Goal: Task Accomplishment & Management: Use online tool/utility

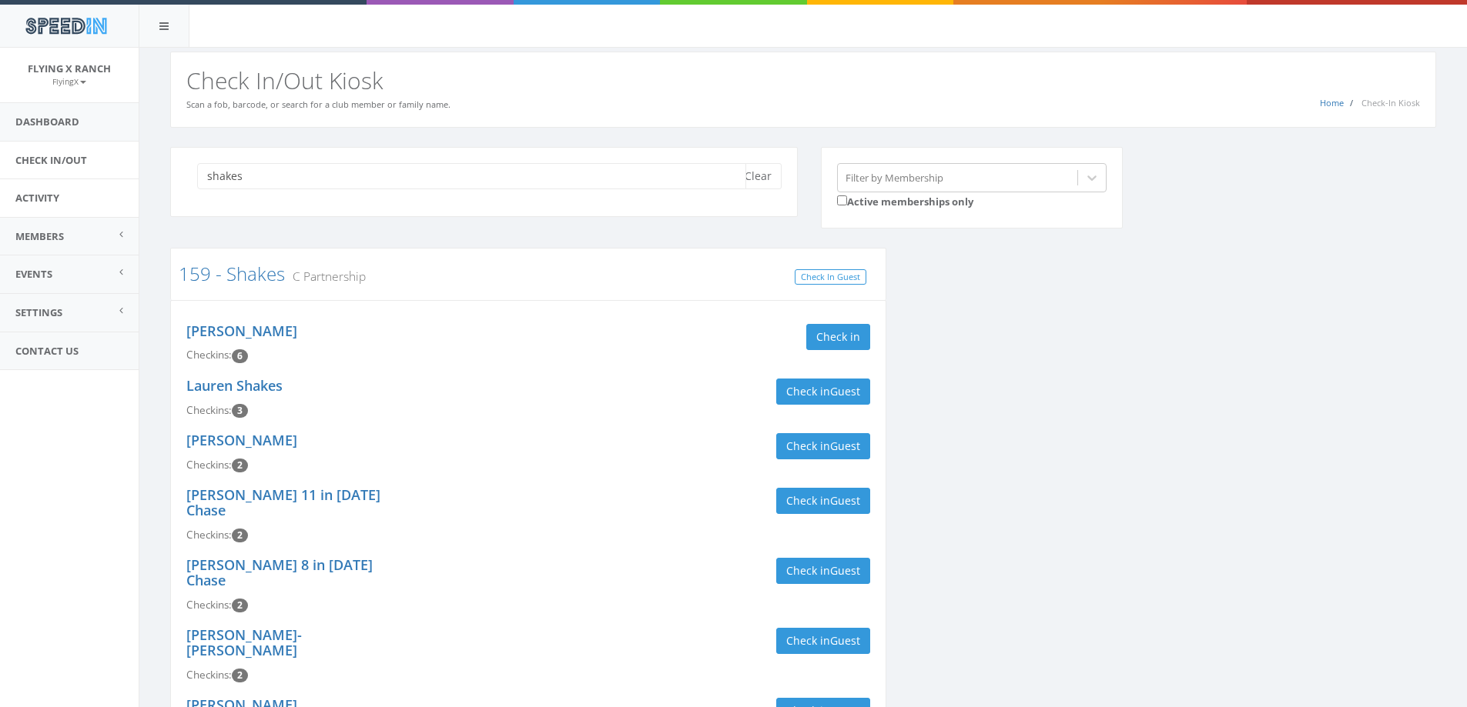
drag, startPoint x: 308, startPoint y: 176, endPoint x: 0, endPoint y: 190, distance: 308.3
click at [0, 190] on body "SpeedIn SpeedIn Flying X Ranch FlyingX My Profile Logout Dashboard Check In/Out…" at bounding box center [733, 353] width 1467 height 707
type input "[PERSON_NAME]"
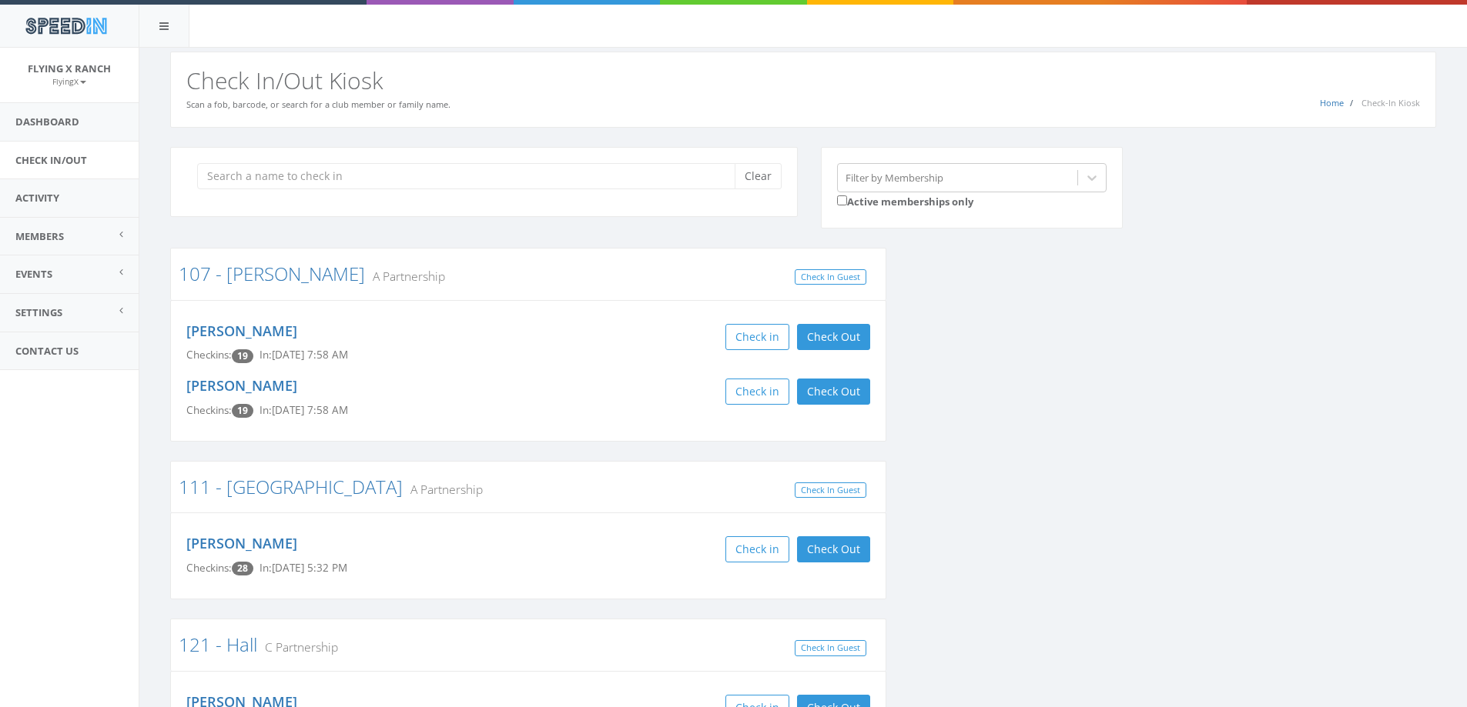
click at [397, 181] on input "search" at bounding box center [471, 176] width 549 height 26
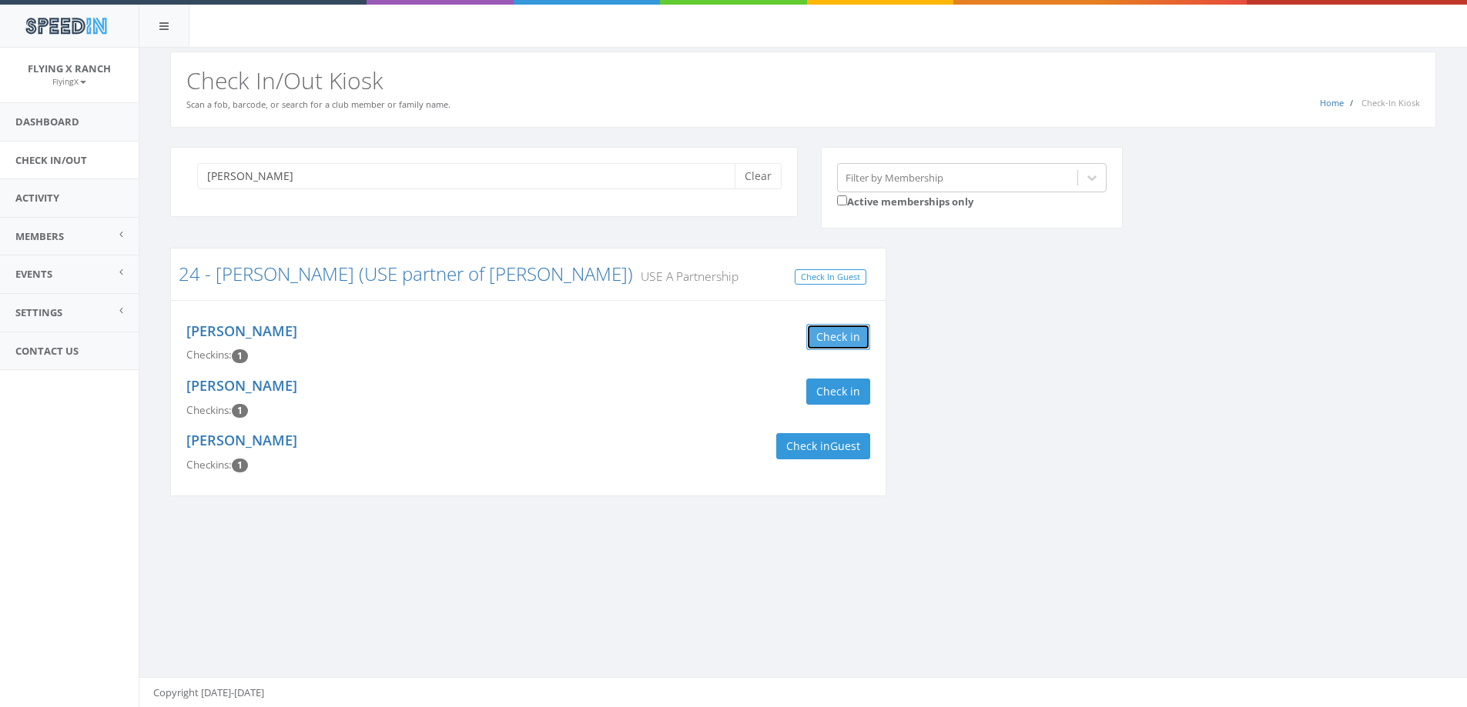
click at [829, 333] on button "Check in" at bounding box center [838, 337] width 64 height 26
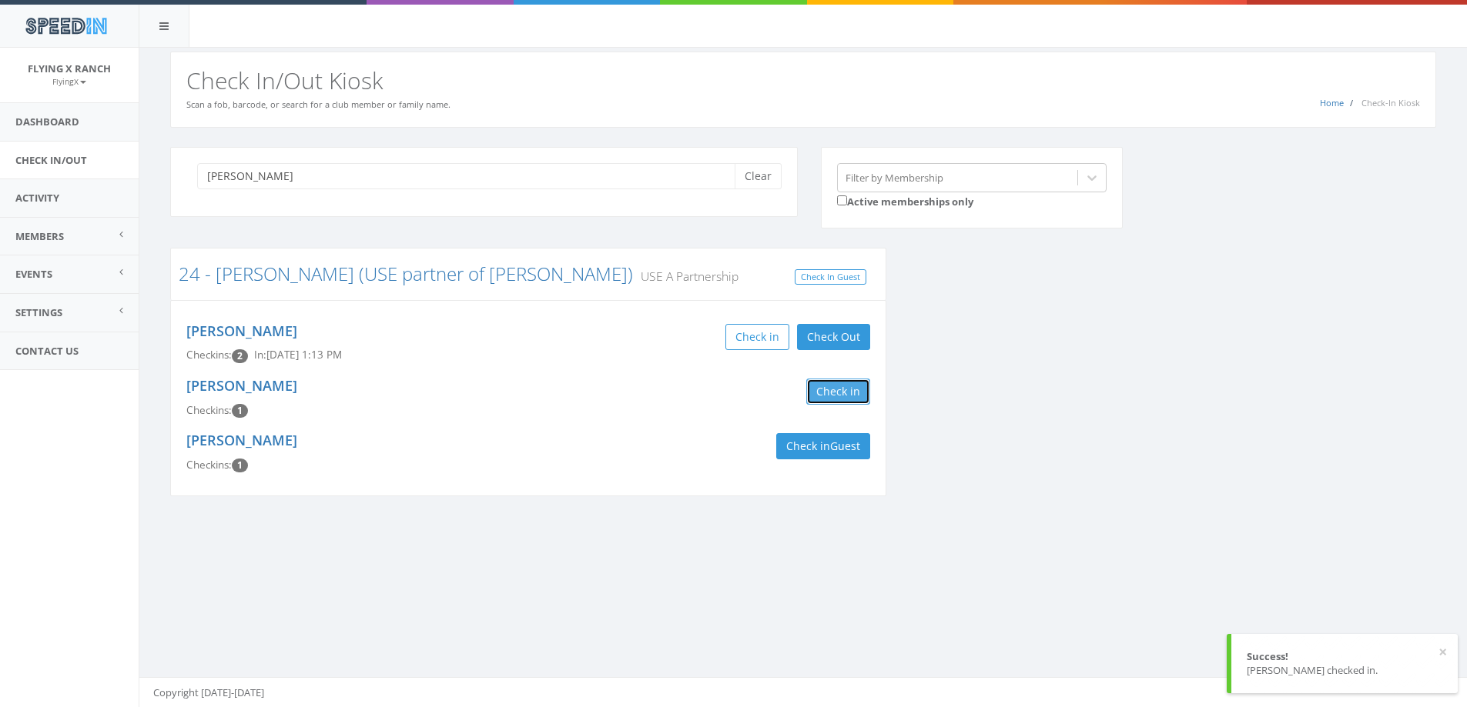
click at [830, 396] on button "Check in" at bounding box center [838, 392] width 64 height 26
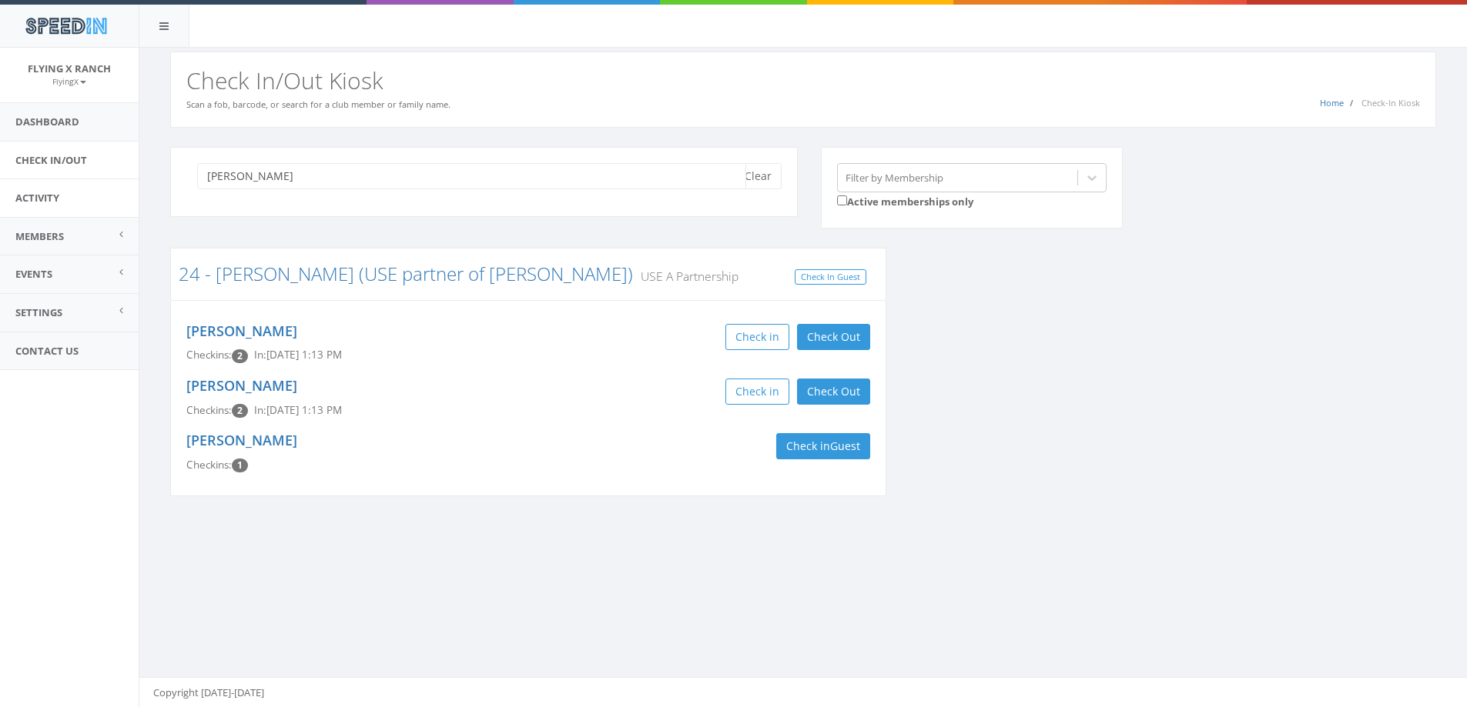
drag, startPoint x: 286, startPoint y: 180, endPoint x: 105, endPoint y: 183, distance: 180.9
click at [105, 183] on body "SpeedIn SpeedIn Flying X Ranch FlyingX My Profile Logout Dashboard Check In/Out…" at bounding box center [733, 353] width 1467 height 707
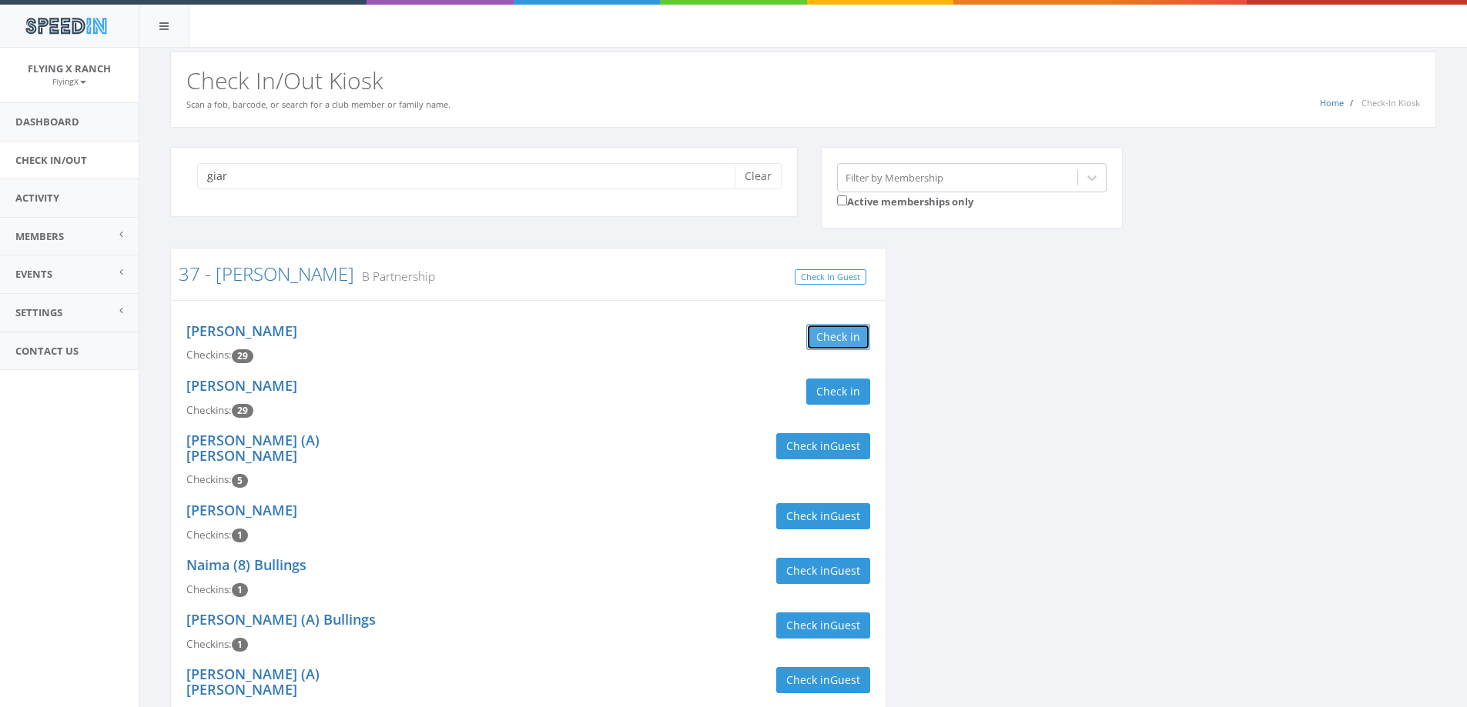
click at [837, 336] on button "Check in" at bounding box center [838, 337] width 64 height 26
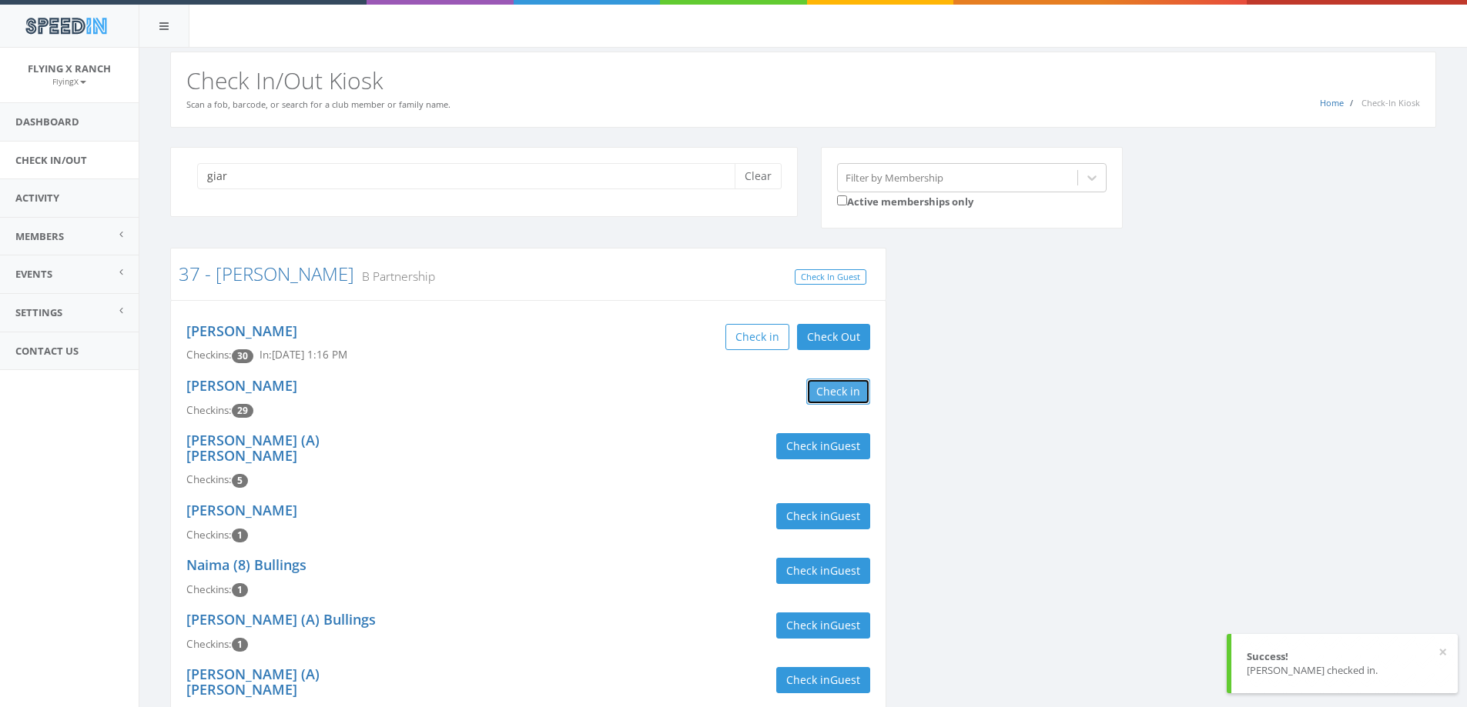
click at [830, 393] on button "Check in" at bounding box center [838, 392] width 64 height 26
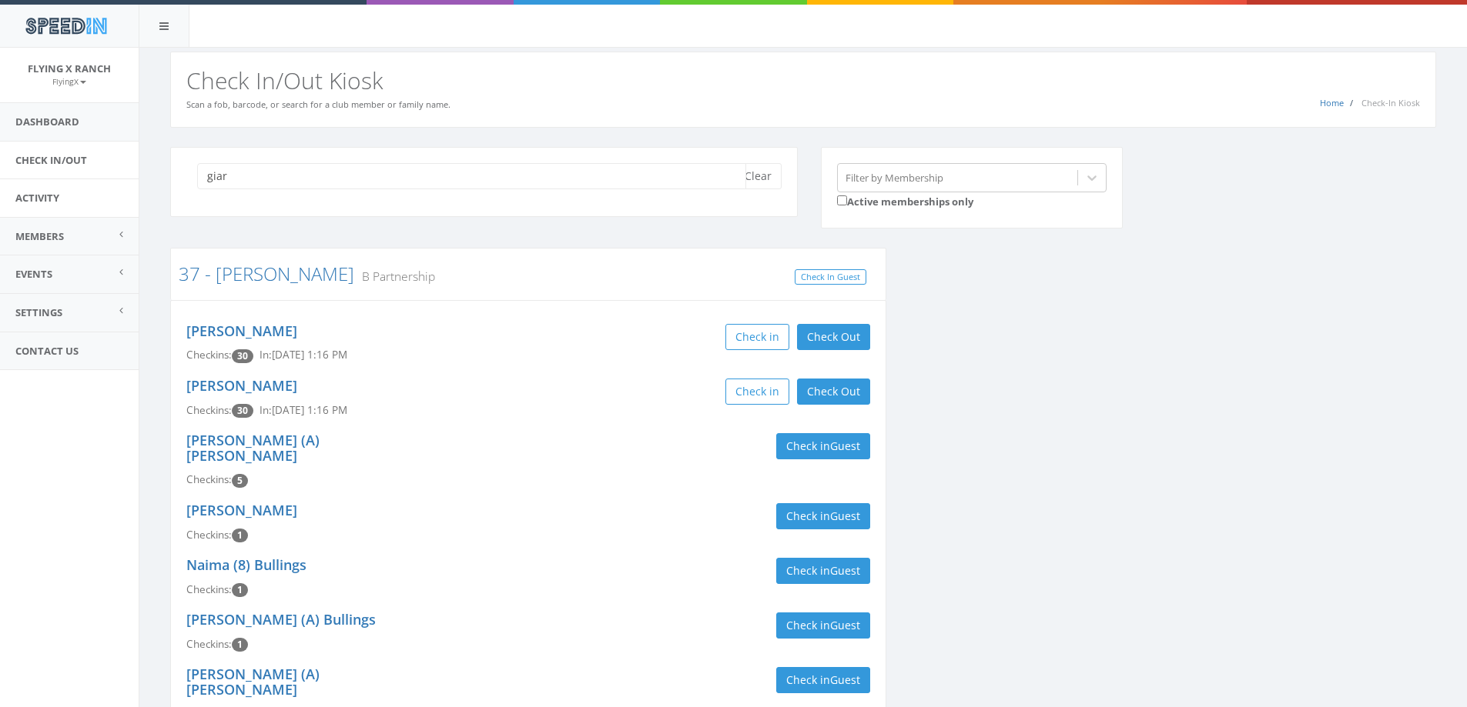
drag, startPoint x: 263, startPoint y: 176, endPoint x: 123, endPoint y: 185, distance: 139.6
click at [123, 185] on body "SpeedIn SpeedIn Flying X Ranch FlyingX My Profile Logout Dashboard Check In/Out…" at bounding box center [733, 353] width 1467 height 707
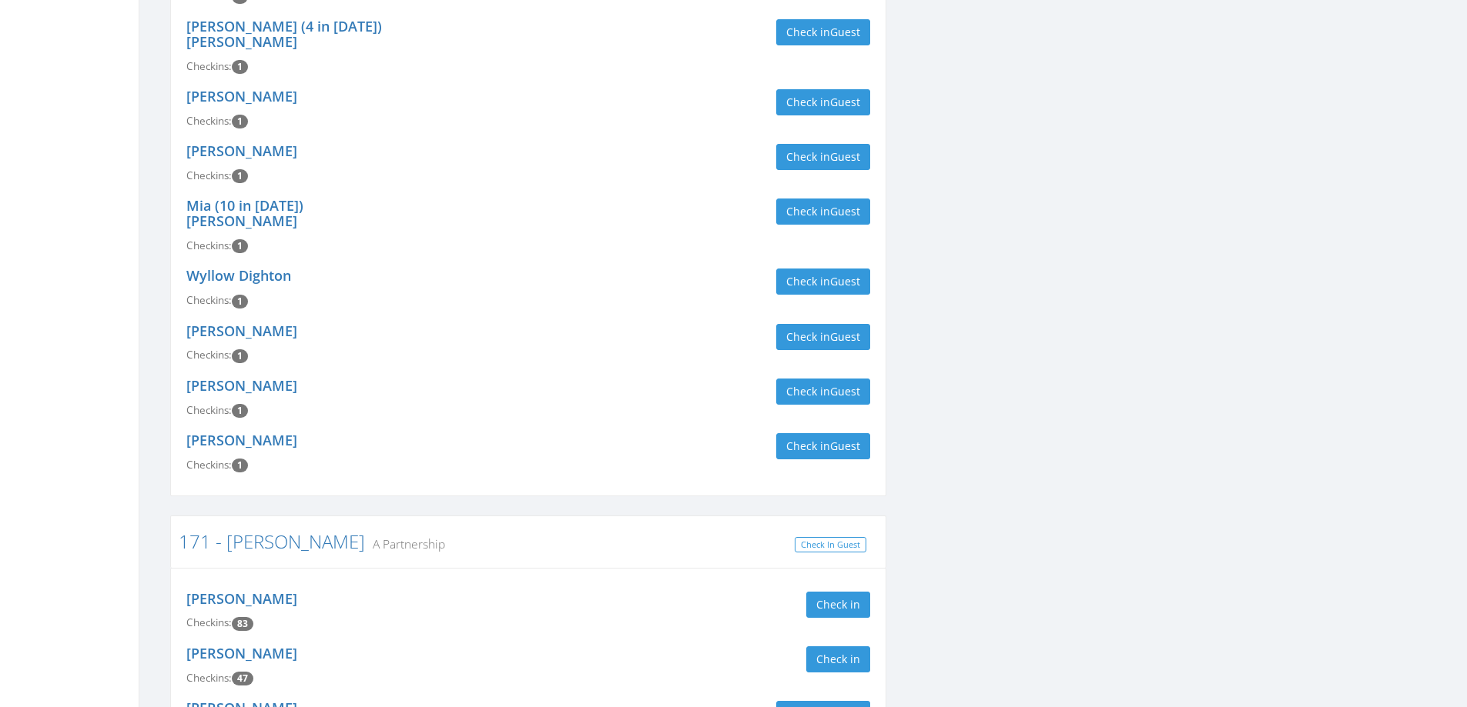
scroll to position [2233, 0]
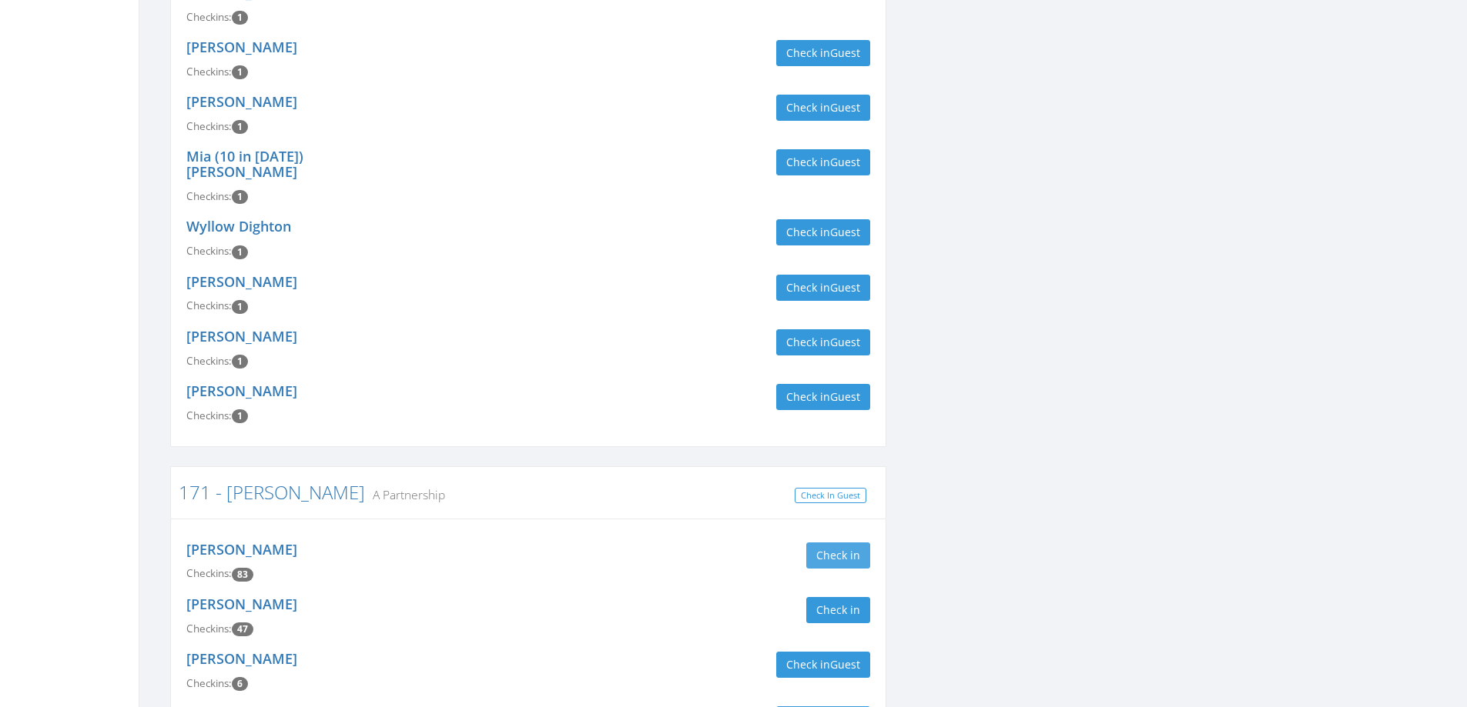
type input "[PERSON_NAME]"
click at [840, 543] on button "Check in" at bounding box center [838, 556] width 64 height 26
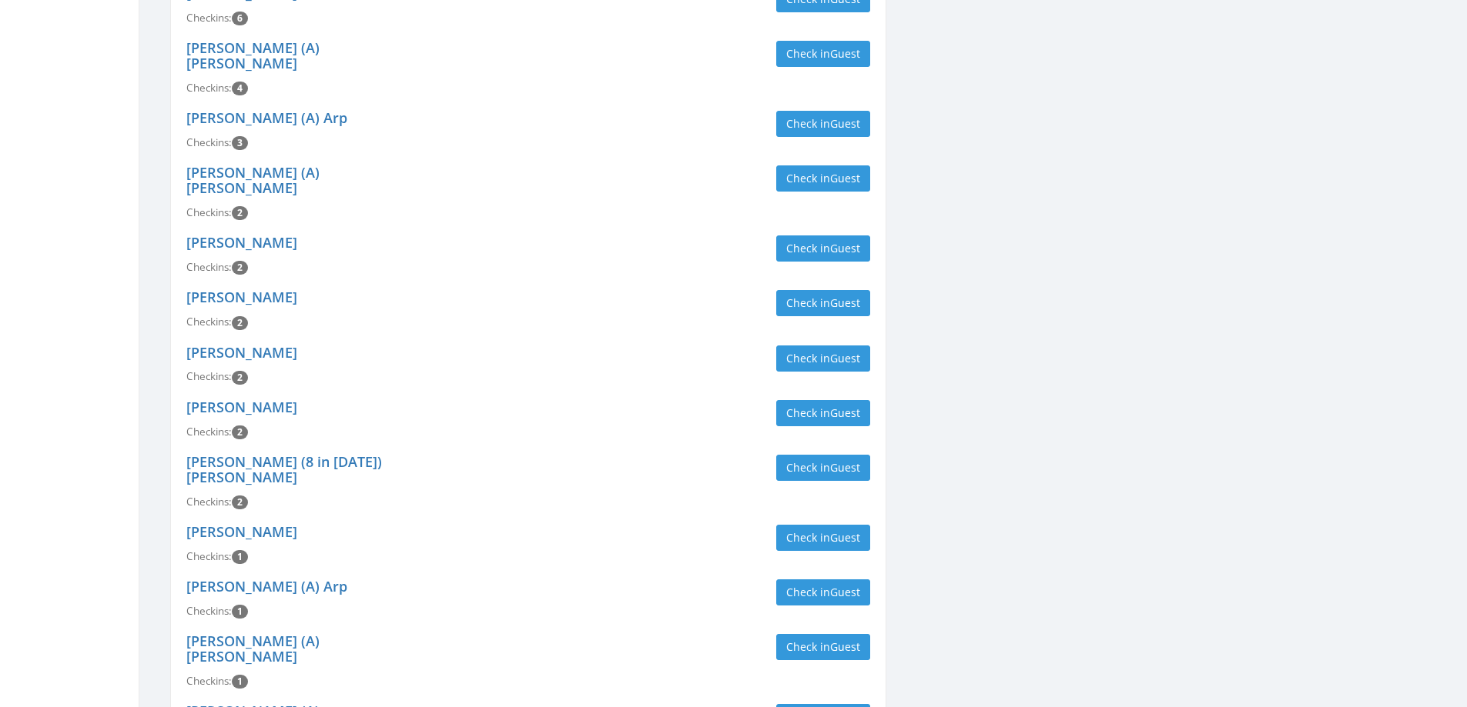
scroll to position [3079, 0]
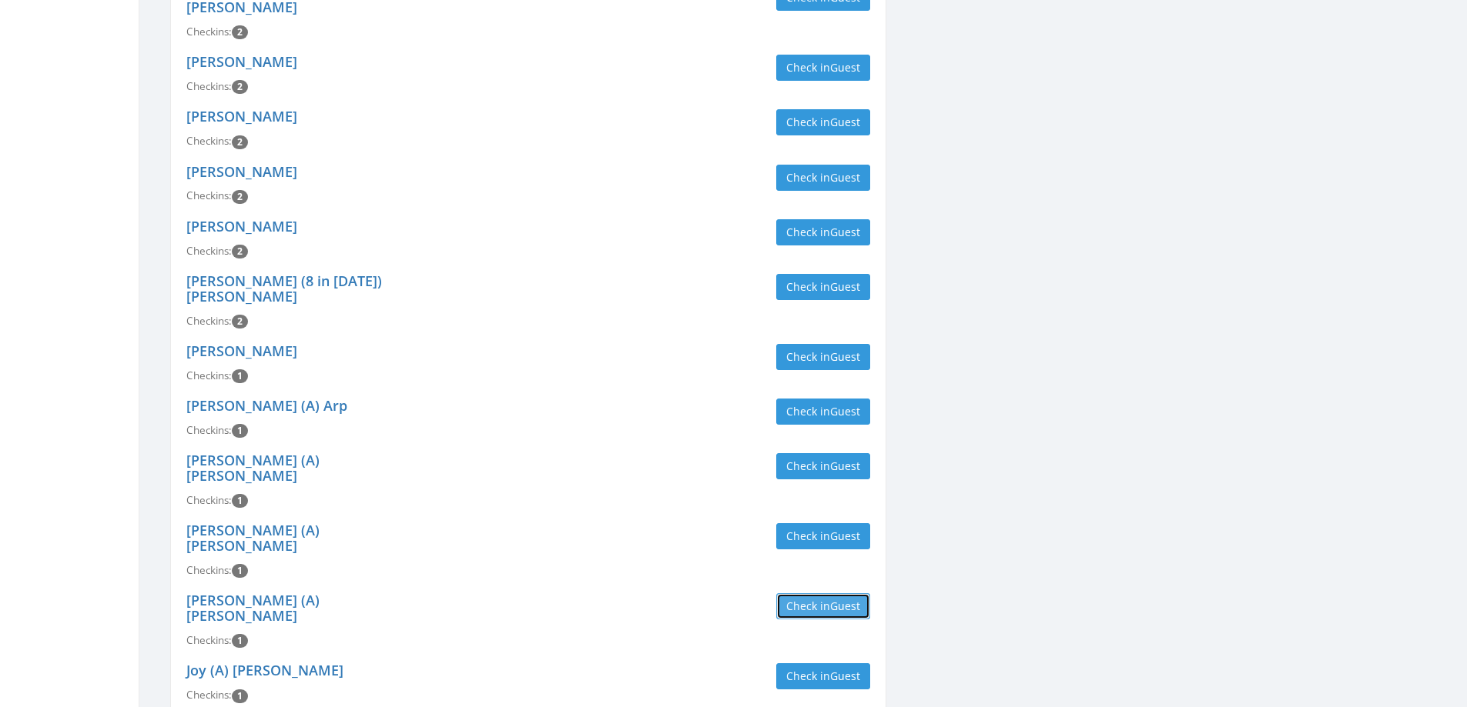
click at [820, 594] on button "Check in Guest" at bounding box center [823, 607] width 94 height 26
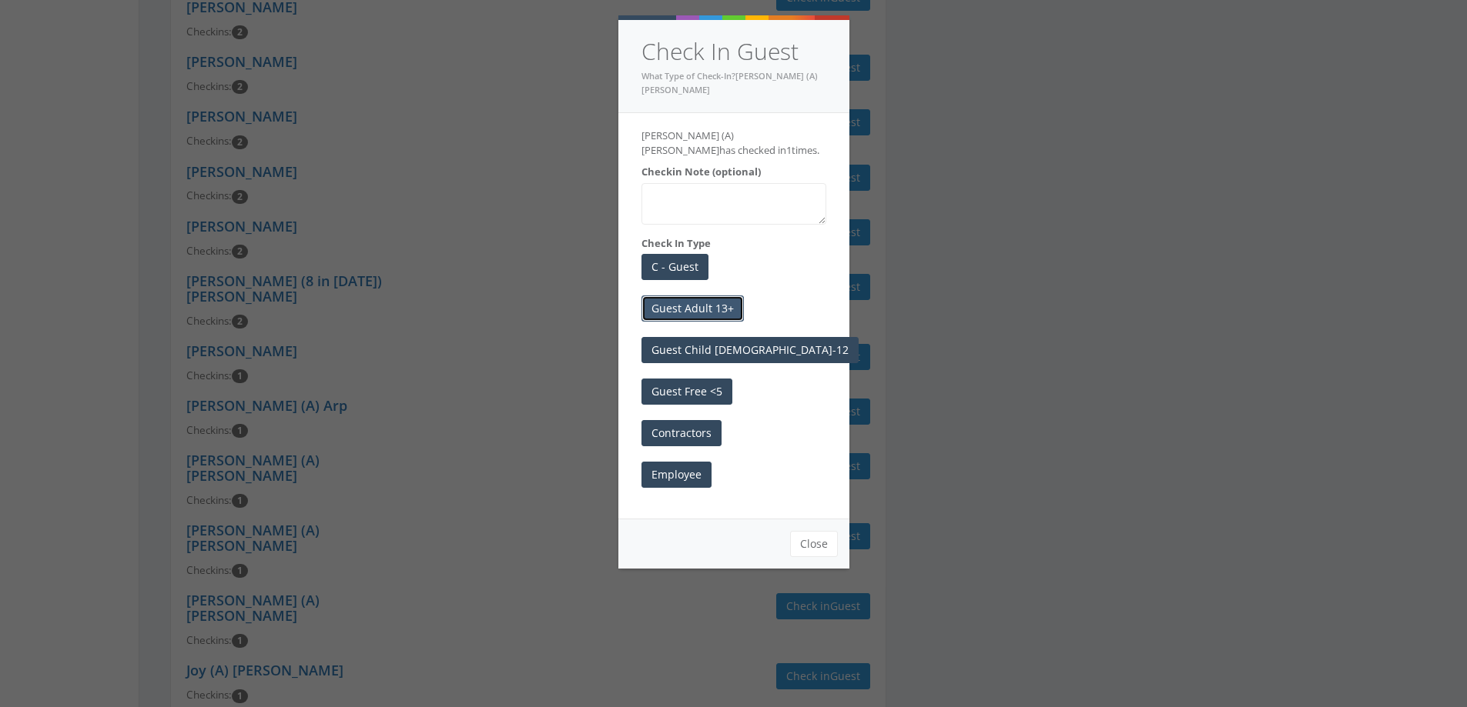
click at [691, 296] on button "Guest Adult 13+" at bounding box center [692, 309] width 102 height 26
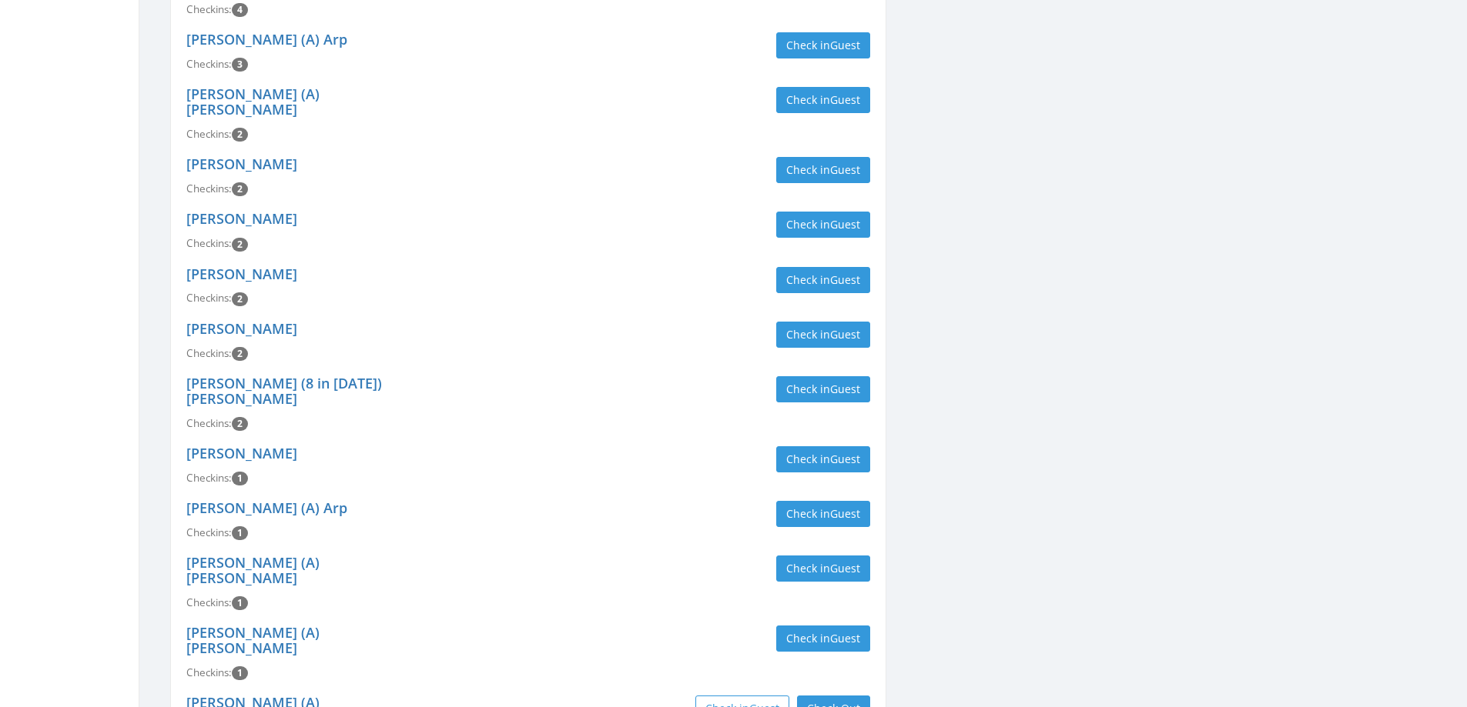
scroll to position [3002, 0]
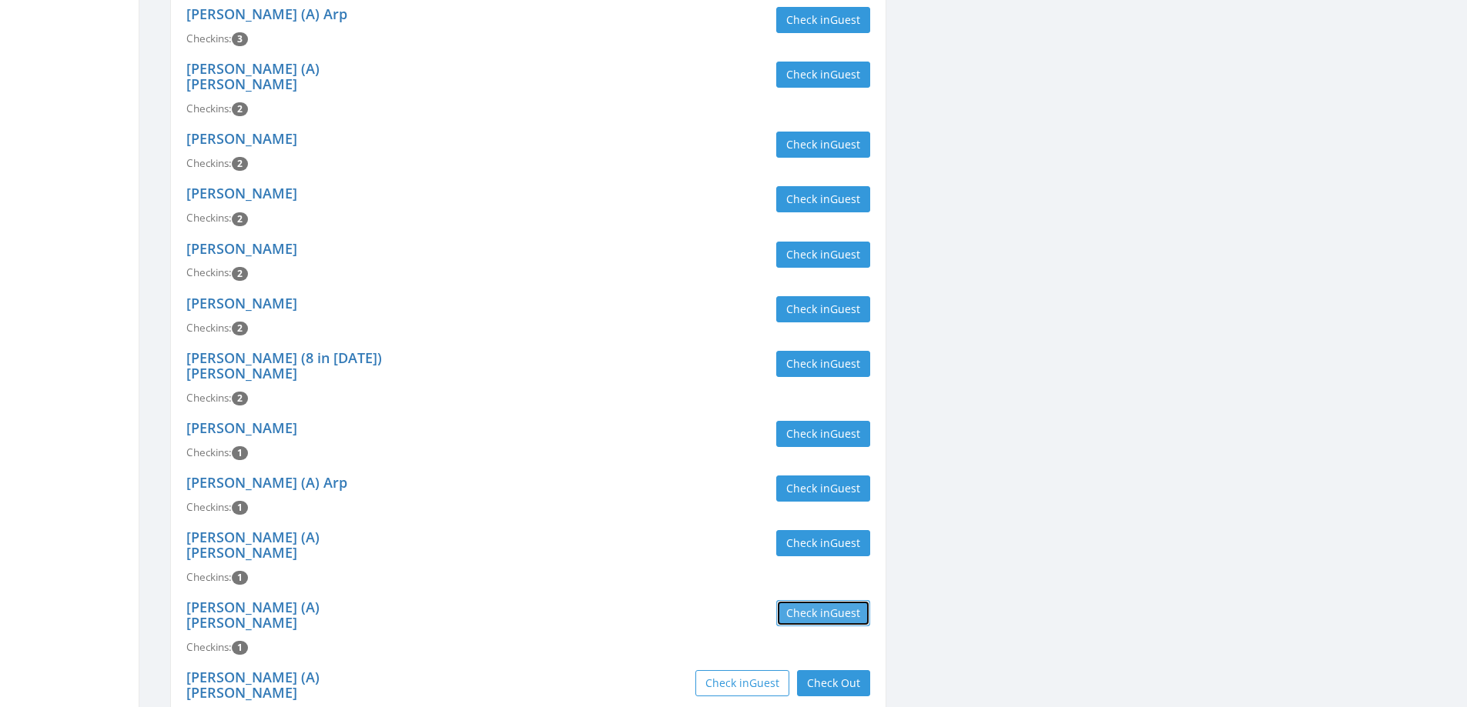
click at [819, 600] on button "Check in Guest" at bounding box center [823, 613] width 94 height 26
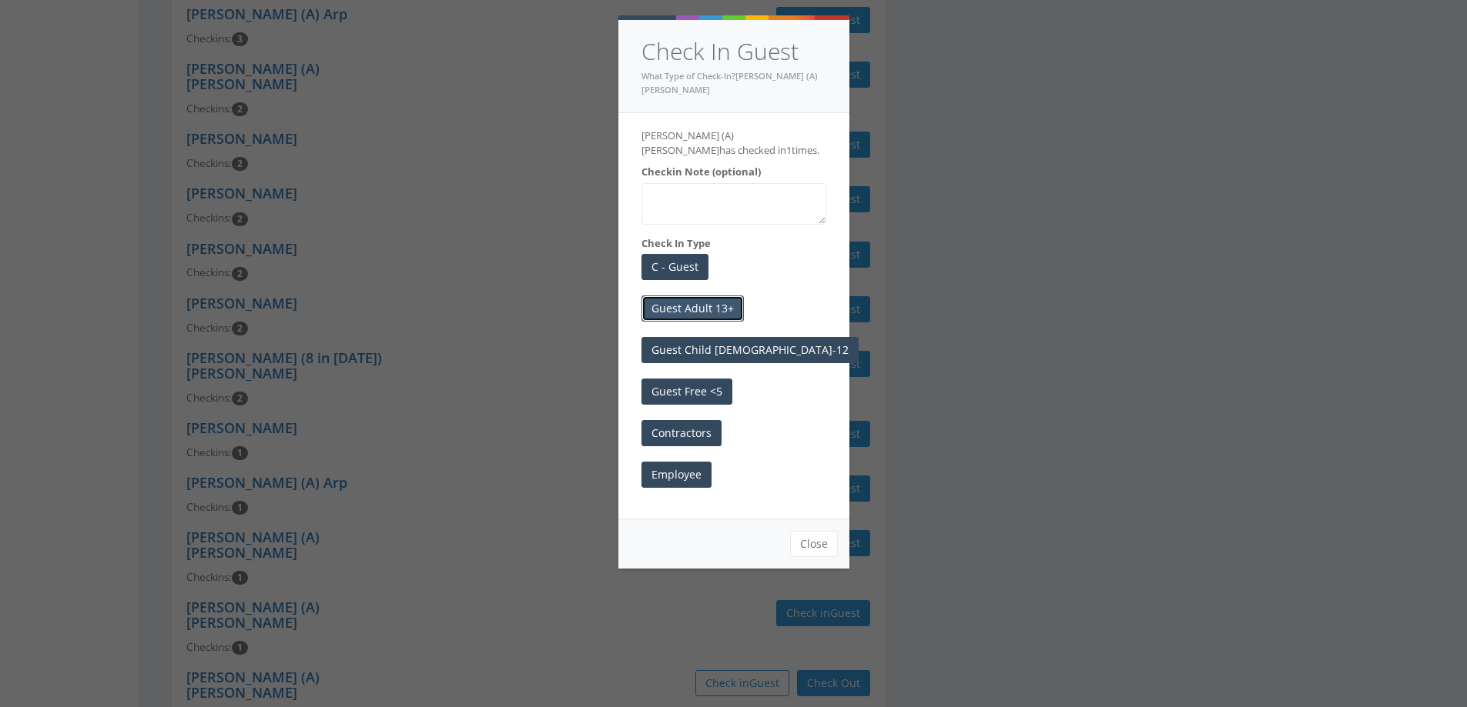
click at [680, 296] on button "Guest Adult 13+" at bounding box center [692, 309] width 102 height 26
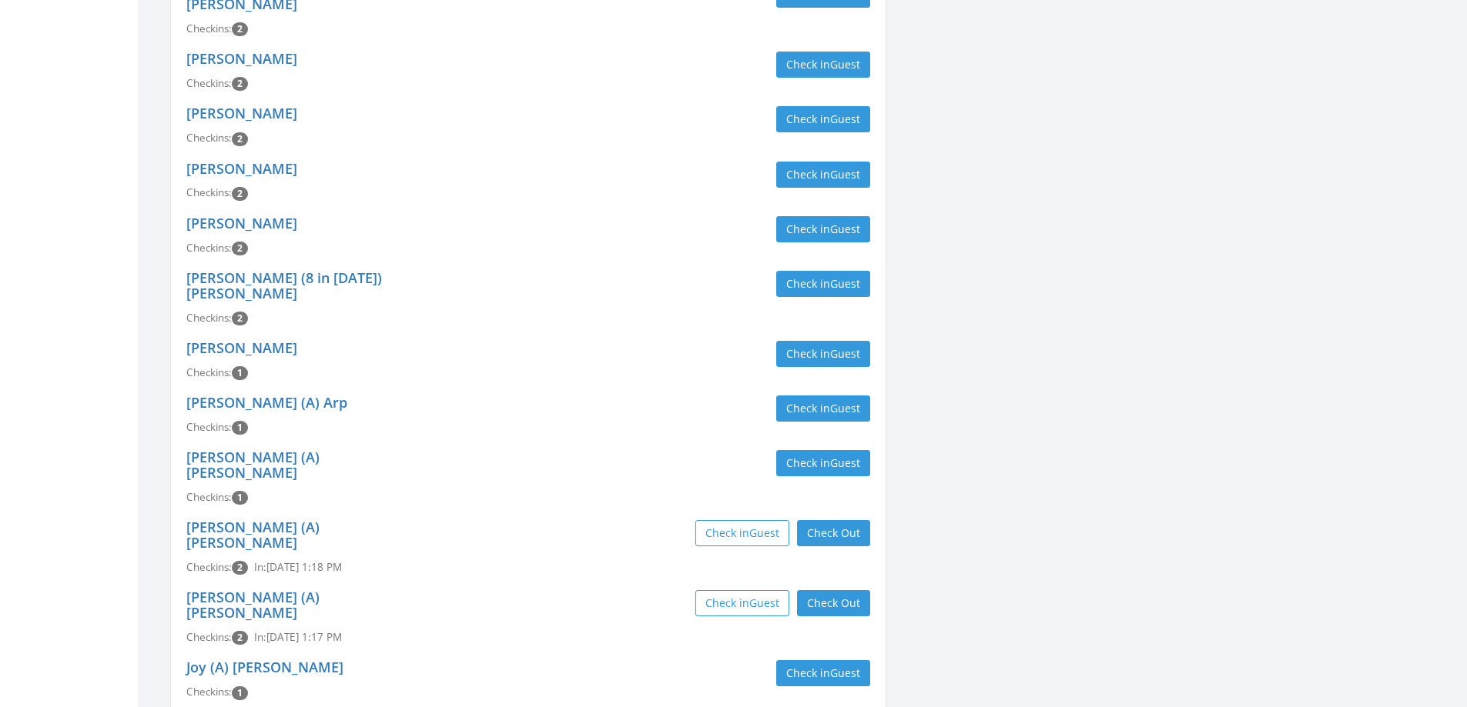
scroll to position [3079, 0]
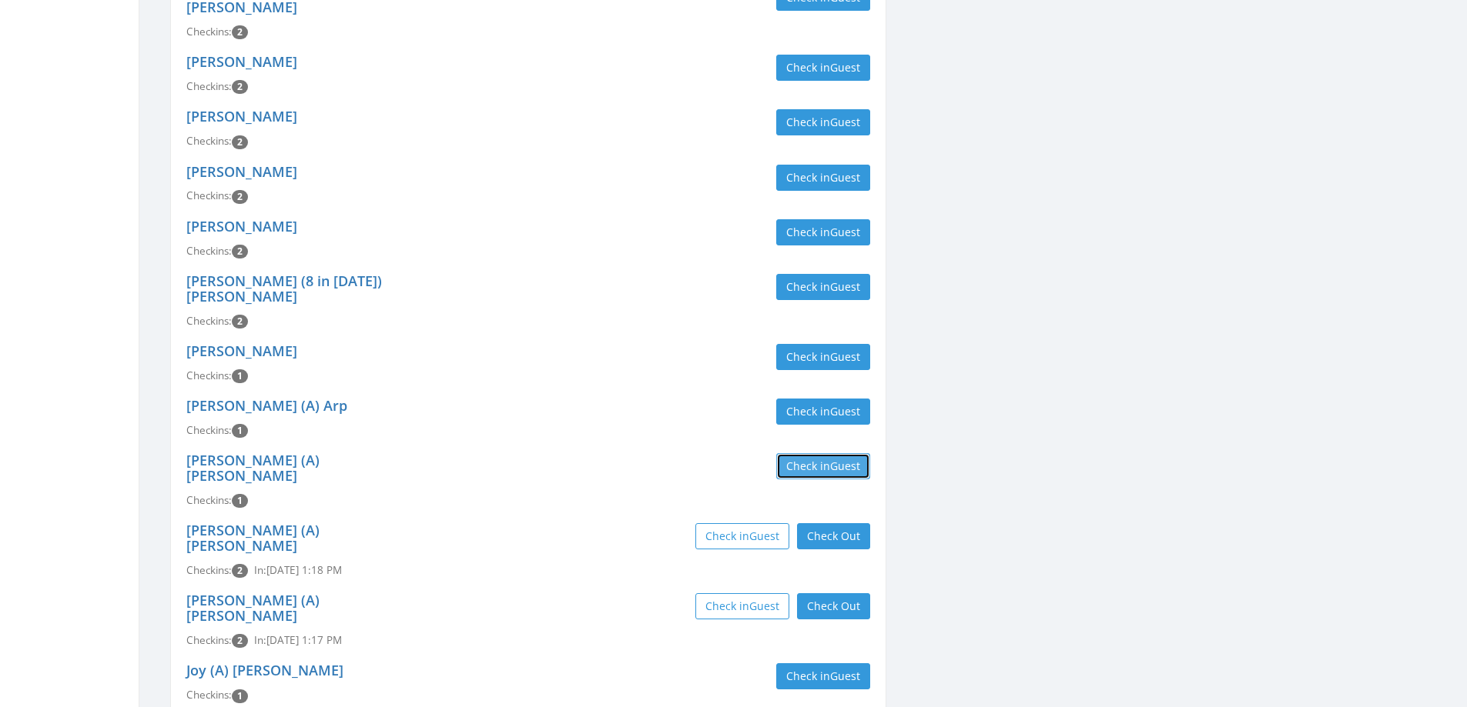
click at [831, 459] on span "Guest" at bounding box center [845, 466] width 30 height 15
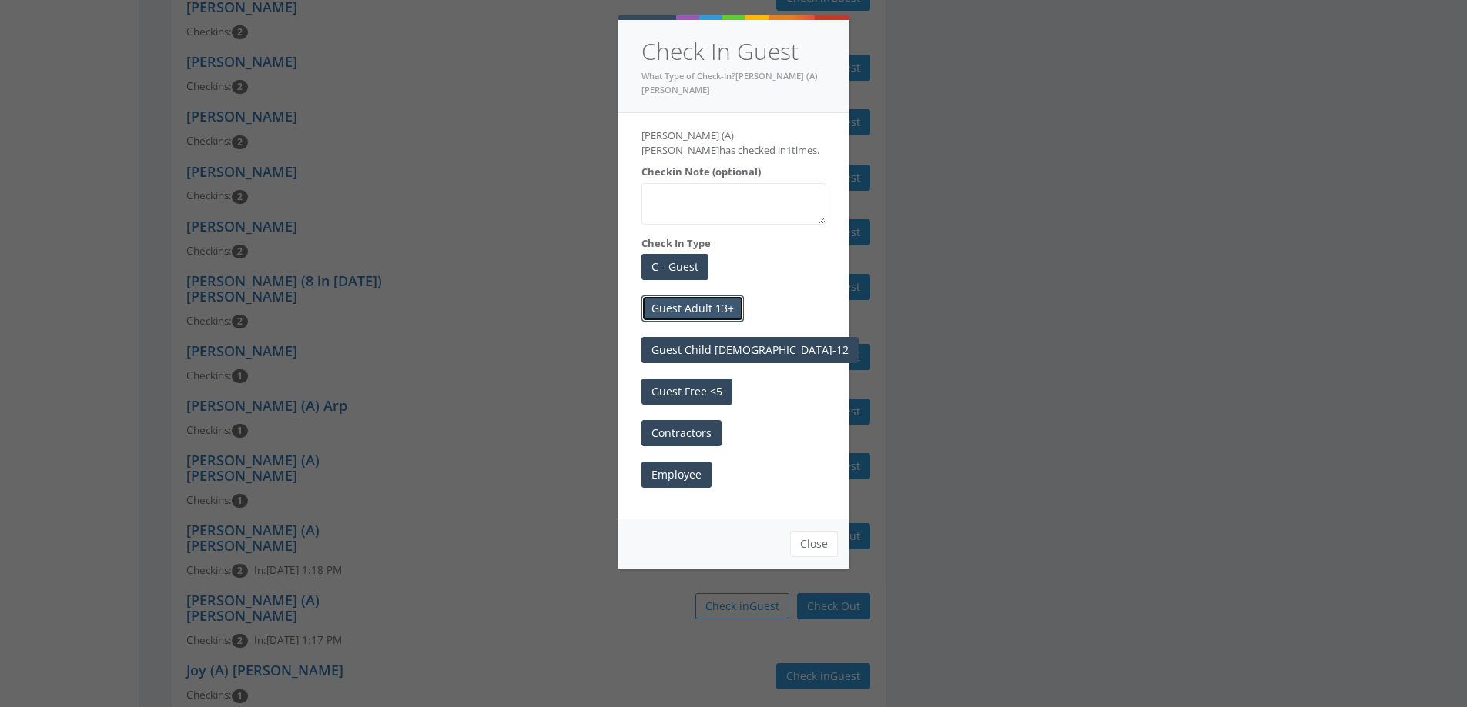
click at [701, 296] on button "Guest Adult 13+" at bounding box center [692, 309] width 102 height 26
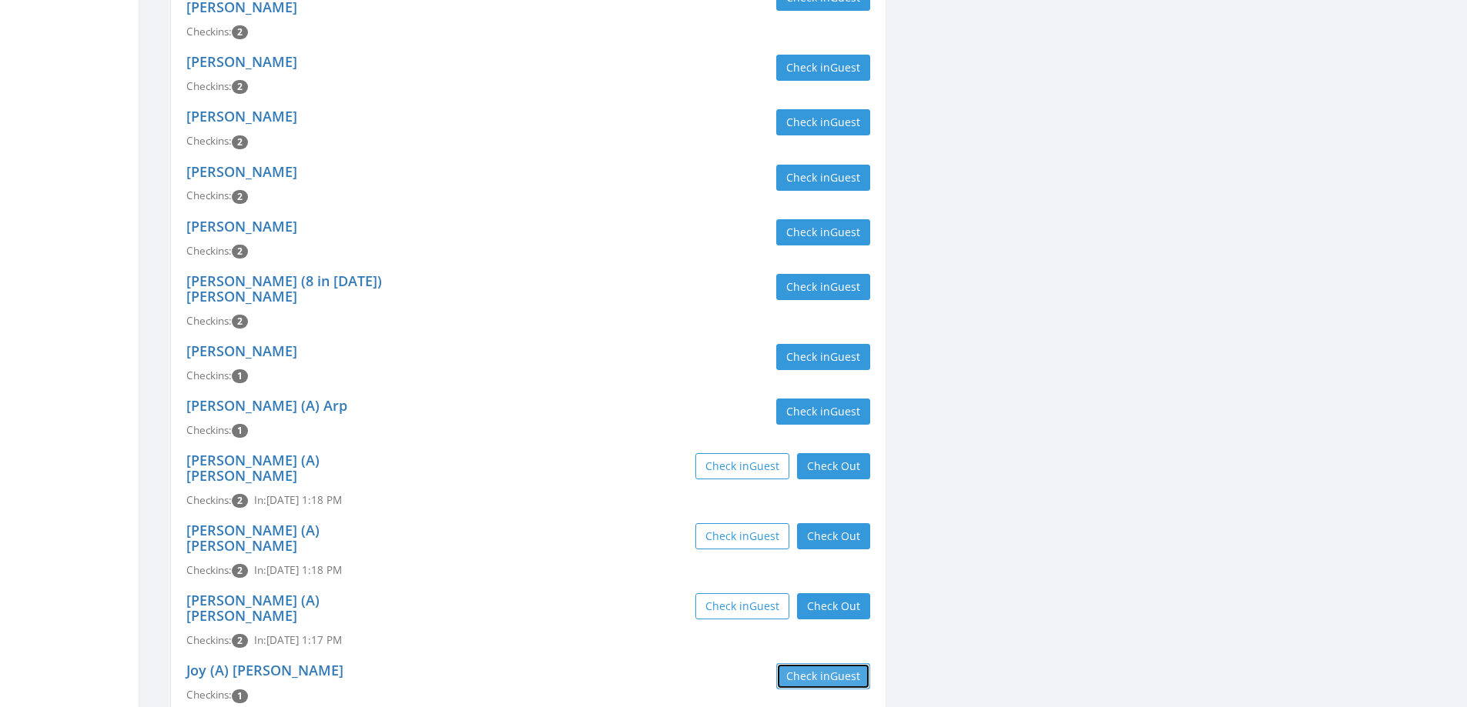
click at [818, 664] on button "Check in Guest" at bounding box center [823, 677] width 94 height 26
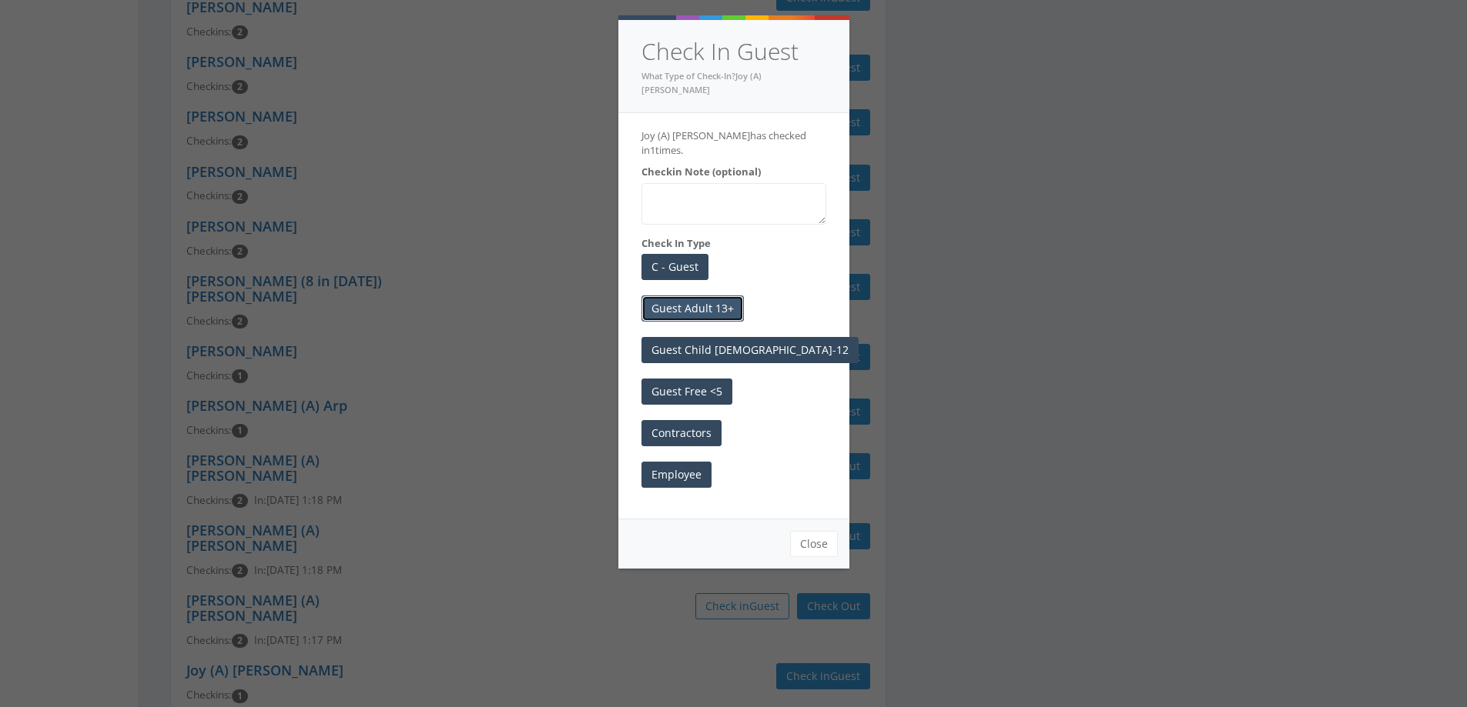
click at [707, 296] on button "Guest Adult 13+" at bounding box center [692, 309] width 102 height 26
